Goal: Transaction & Acquisition: Purchase product/service

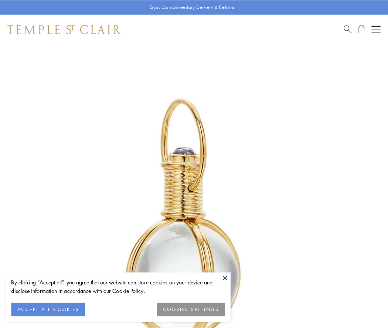
scroll to position [193, 0]
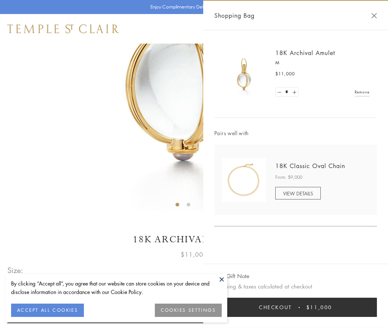
click at [295, 307] on button "Checkout $11,000" at bounding box center [295, 307] width 162 height 19
